Goal: Information Seeking & Learning: Find specific fact

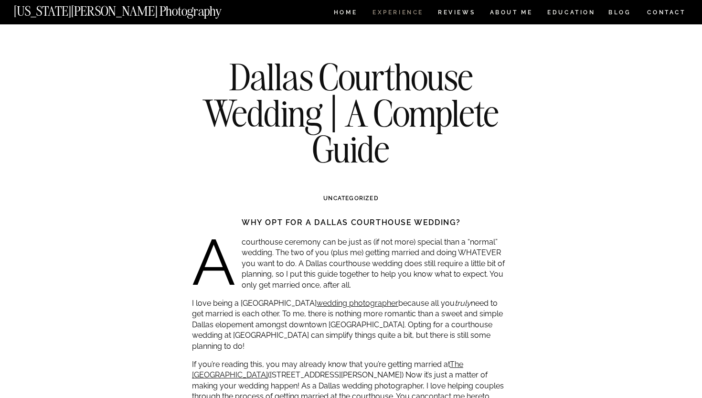
click at [391, 11] on nav "Experience" at bounding box center [397, 14] width 50 height 8
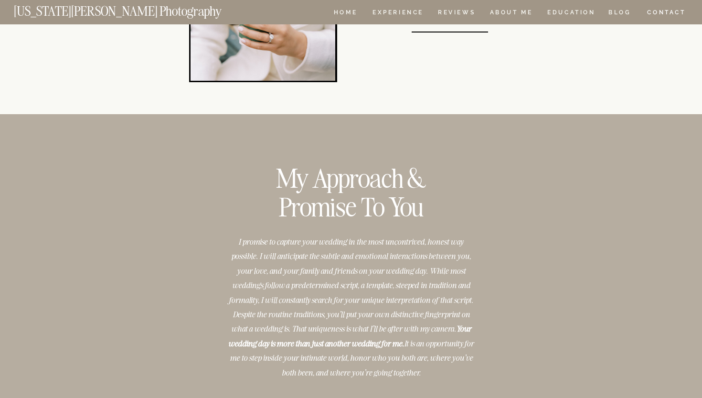
scroll to position [7793, 0]
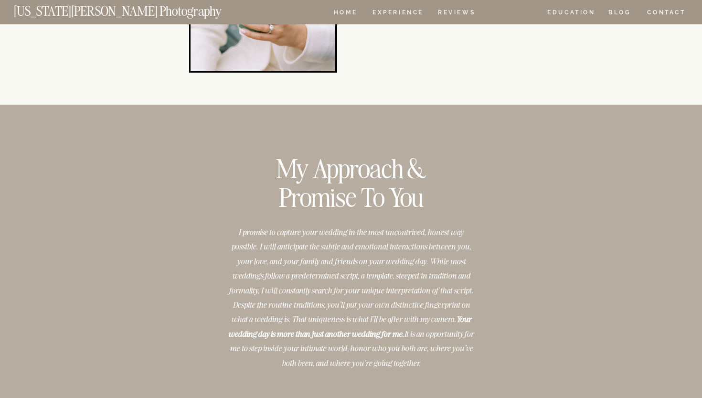
click at [519, 14] on nav "ABOUT ME" at bounding box center [510, 14] width 43 height 8
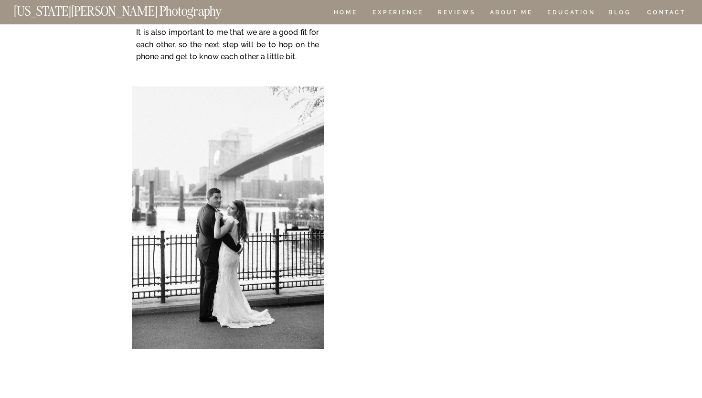
scroll to position [1768, 0]
click at [572, 15] on nav "EDUCATION" at bounding box center [571, 14] width 50 height 8
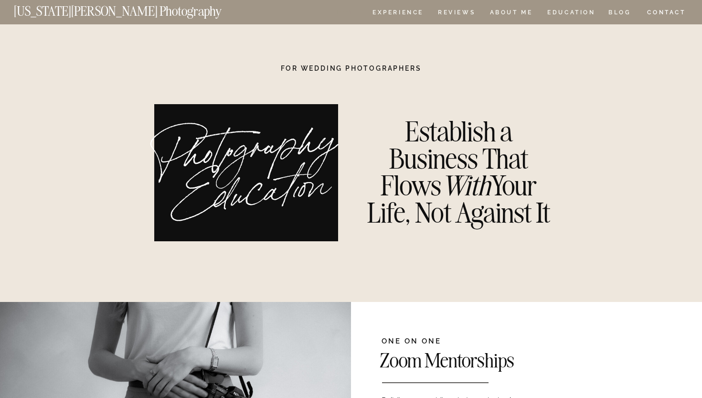
click at [348, 13] on nav "HOME" at bounding box center [345, 14] width 27 height 8
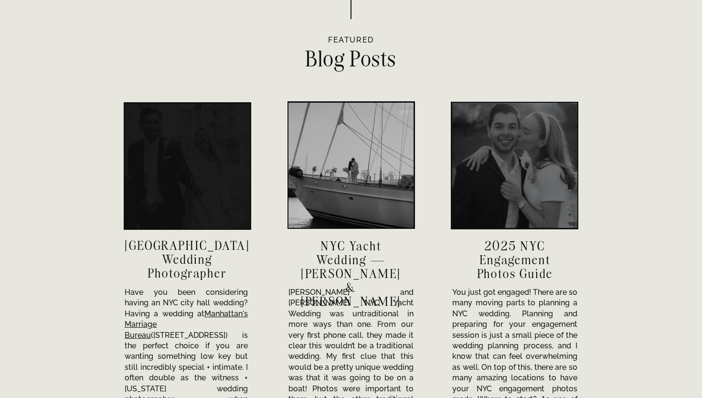
scroll to position [3238, 0]
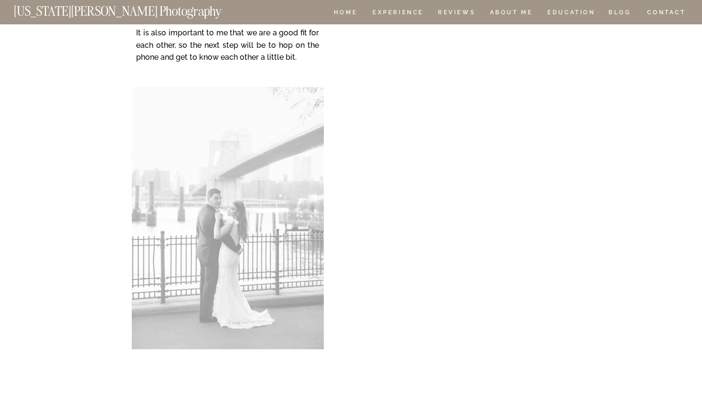
scroll to position [1768, 0]
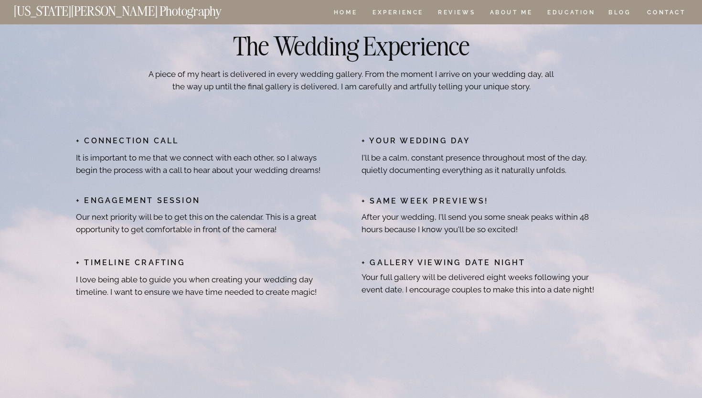
scroll to position [7793, 0]
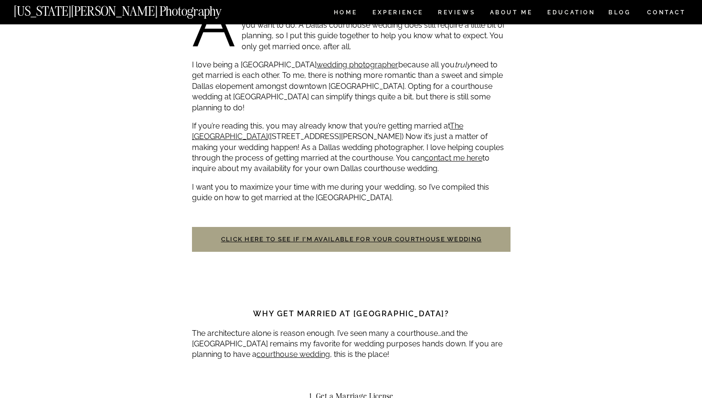
scroll to position [236, 0]
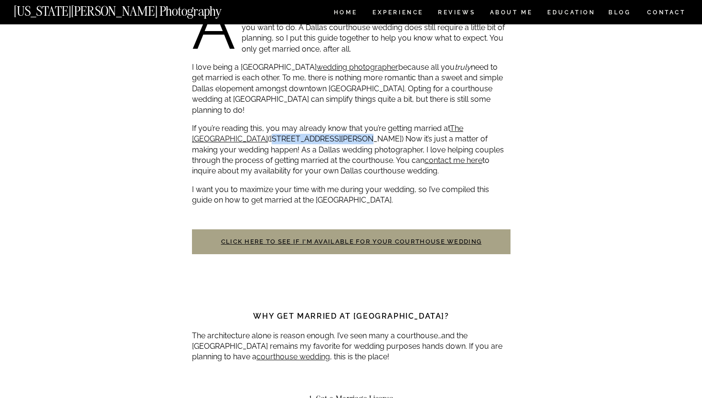
drag, startPoint x: 342, startPoint y: 128, endPoint x: 266, endPoint y: 127, distance: 76.9
click at [266, 127] on p "If you’re reading this, you may already know that you’re getting married at The…" at bounding box center [351, 149] width 319 height 53
drag, startPoint x: 479, startPoint y: 16, endPoint x: 510, endPoint y: 43, distance: 40.6
click at [510, 43] on p "A courthouse ceremony can be just as (if not more) special than a “normal” wedd…" at bounding box center [351, 27] width 319 height 53
drag, startPoint x: 340, startPoint y: 127, endPoint x: 264, endPoint y: 127, distance: 76.4
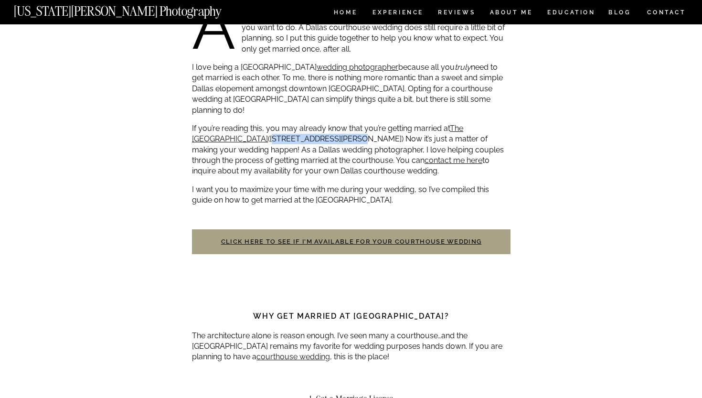
click at [264, 127] on p "If you’re reading this, you may already know that you’re getting married at The…" at bounding box center [351, 149] width 319 height 53
copy p "[STREET_ADDRESS][PERSON_NAME]"
copy p "100 E Weatherford St."
click at [249, 124] on link "The Dallas County Courthouse" at bounding box center [327, 134] width 271 height 20
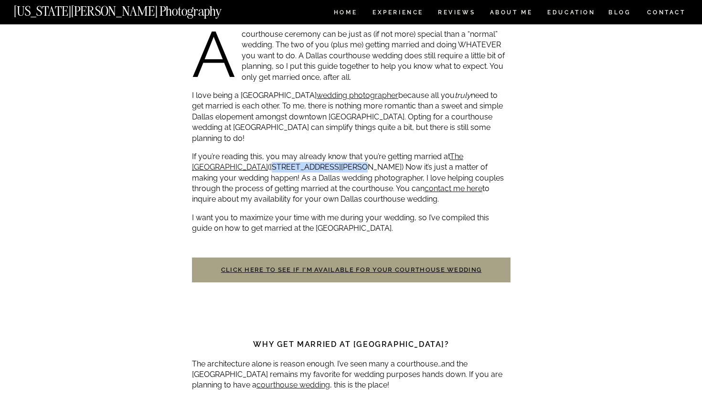
scroll to position [209, 0]
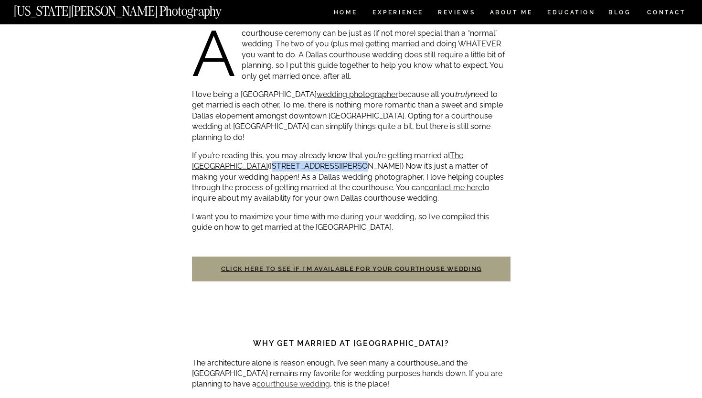
click at [260, 379] on link "courthouse wedding" at bounding box center [293, 383] width 74 height 9
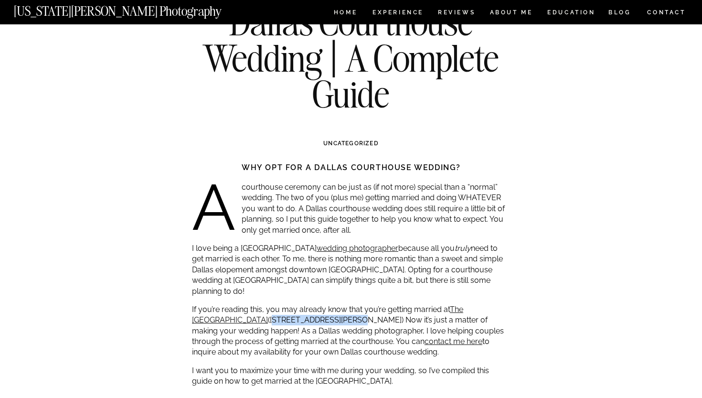
scroll to position [93, 0]
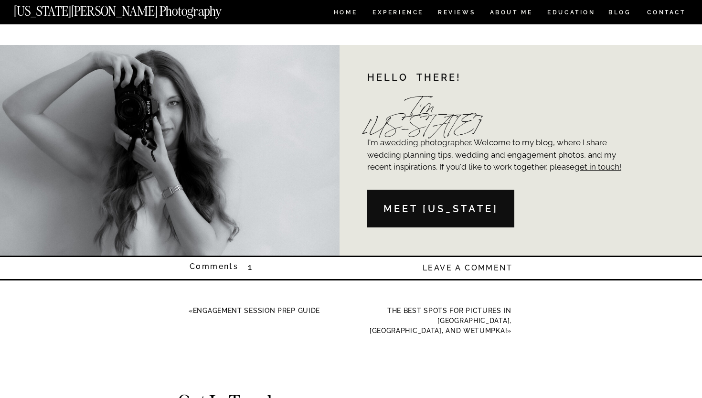
scroll to position [2621, 0]
